Goal: Find specific page/section: Find specific page/section

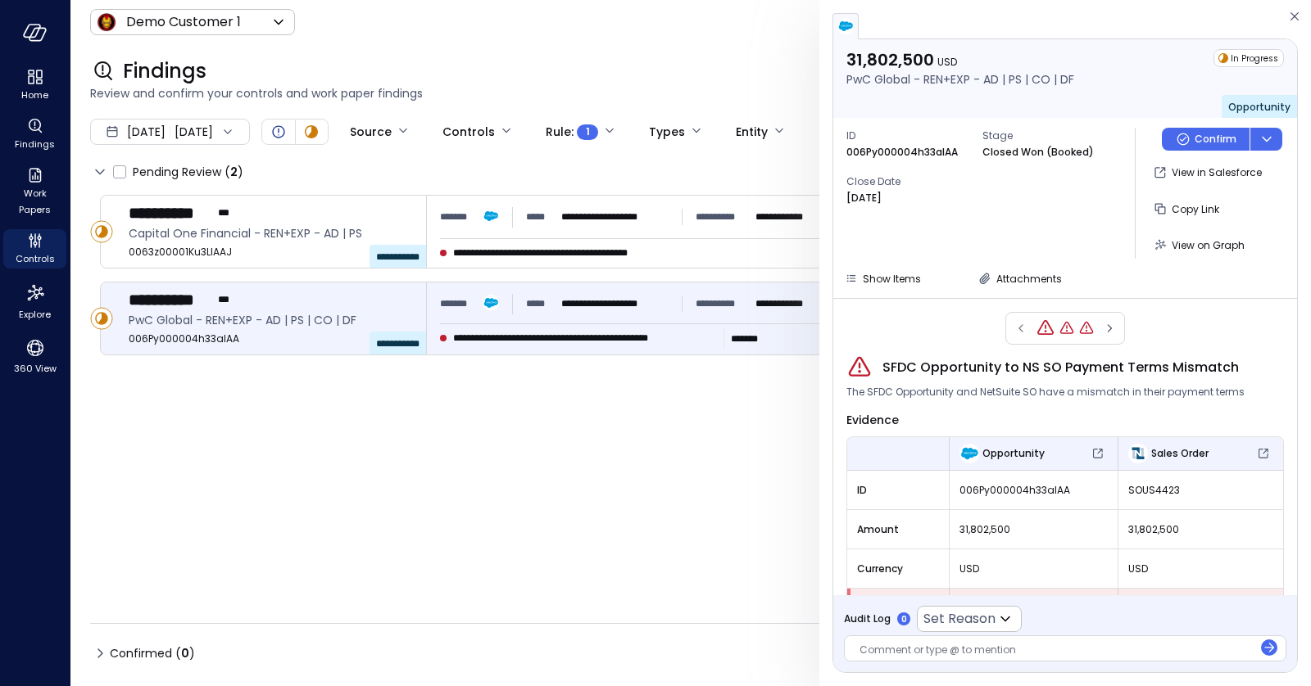
scroll to position [43, 0]
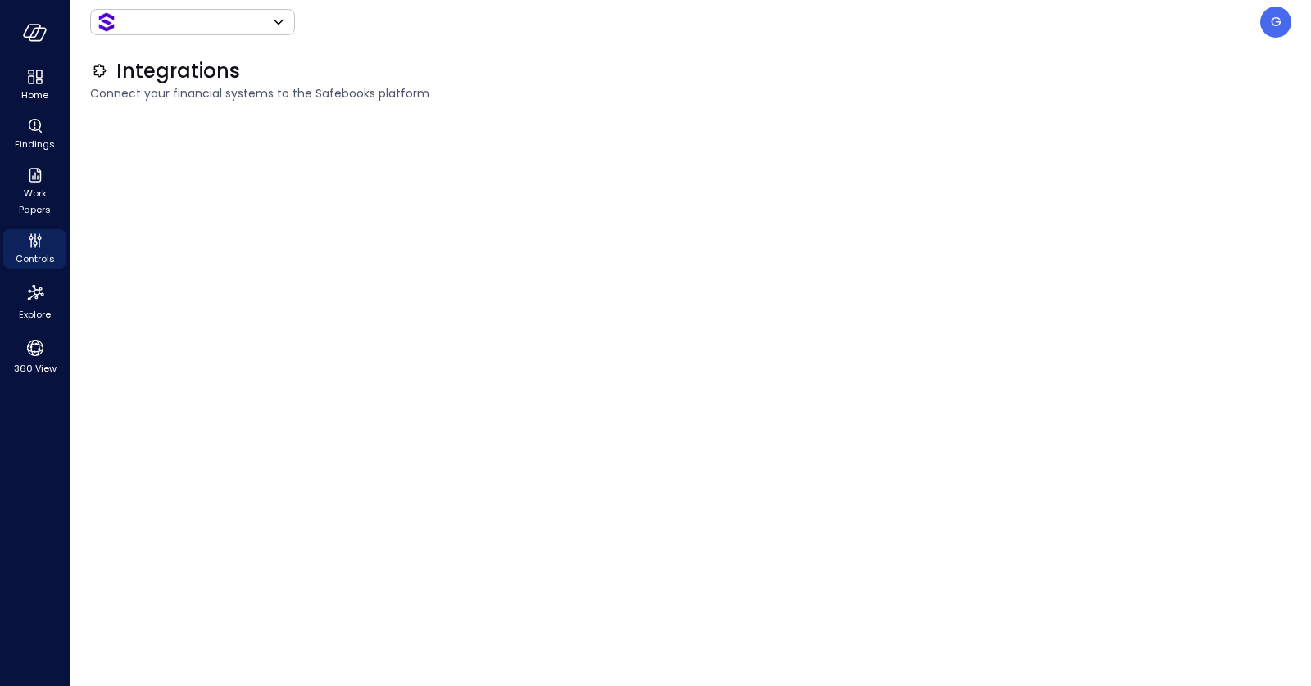
type input "*******"
